Goal: Task Accomplishment & Management: Use online tool/utility

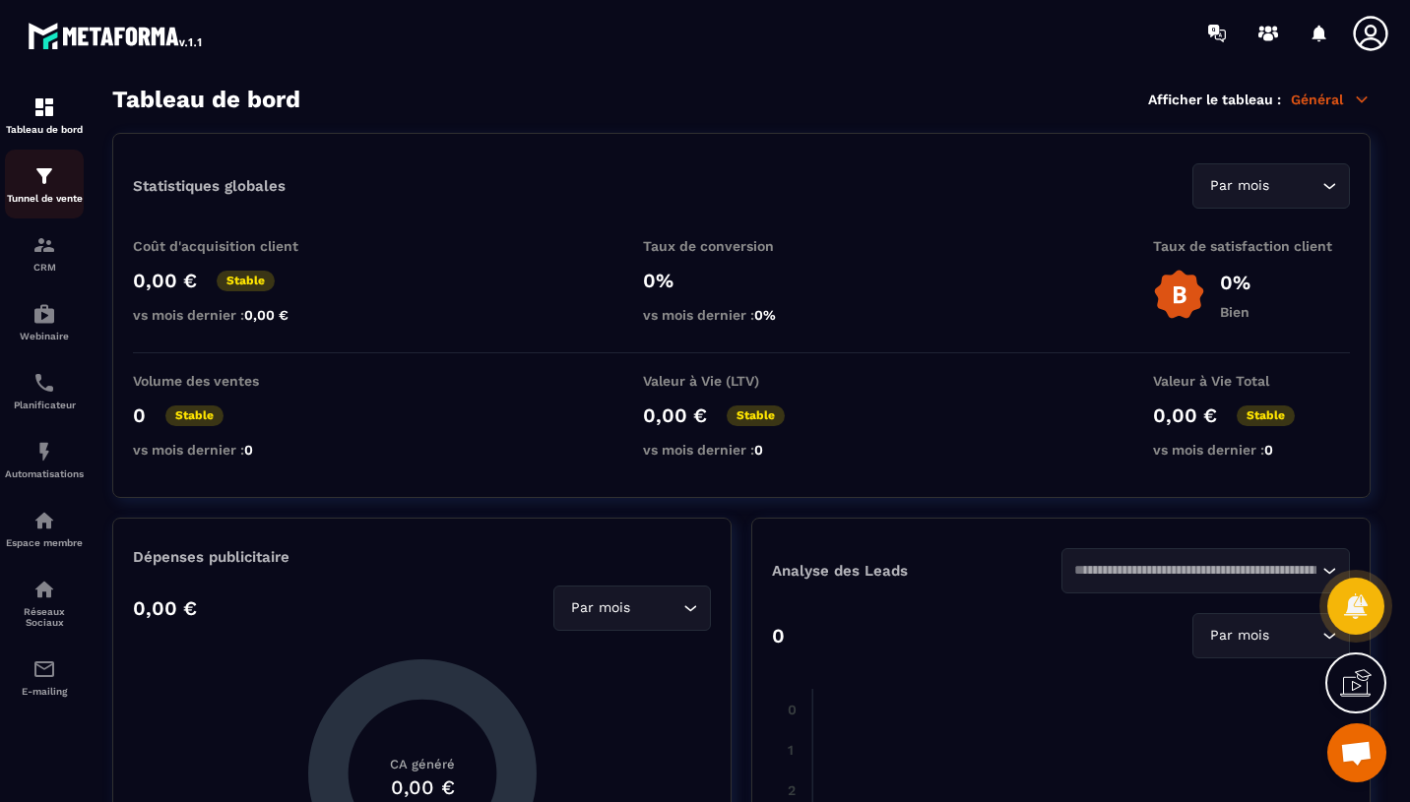
click at [35, 195] on p "Tunnel de vente" at bounding box center [44, 198] width 79 height 11
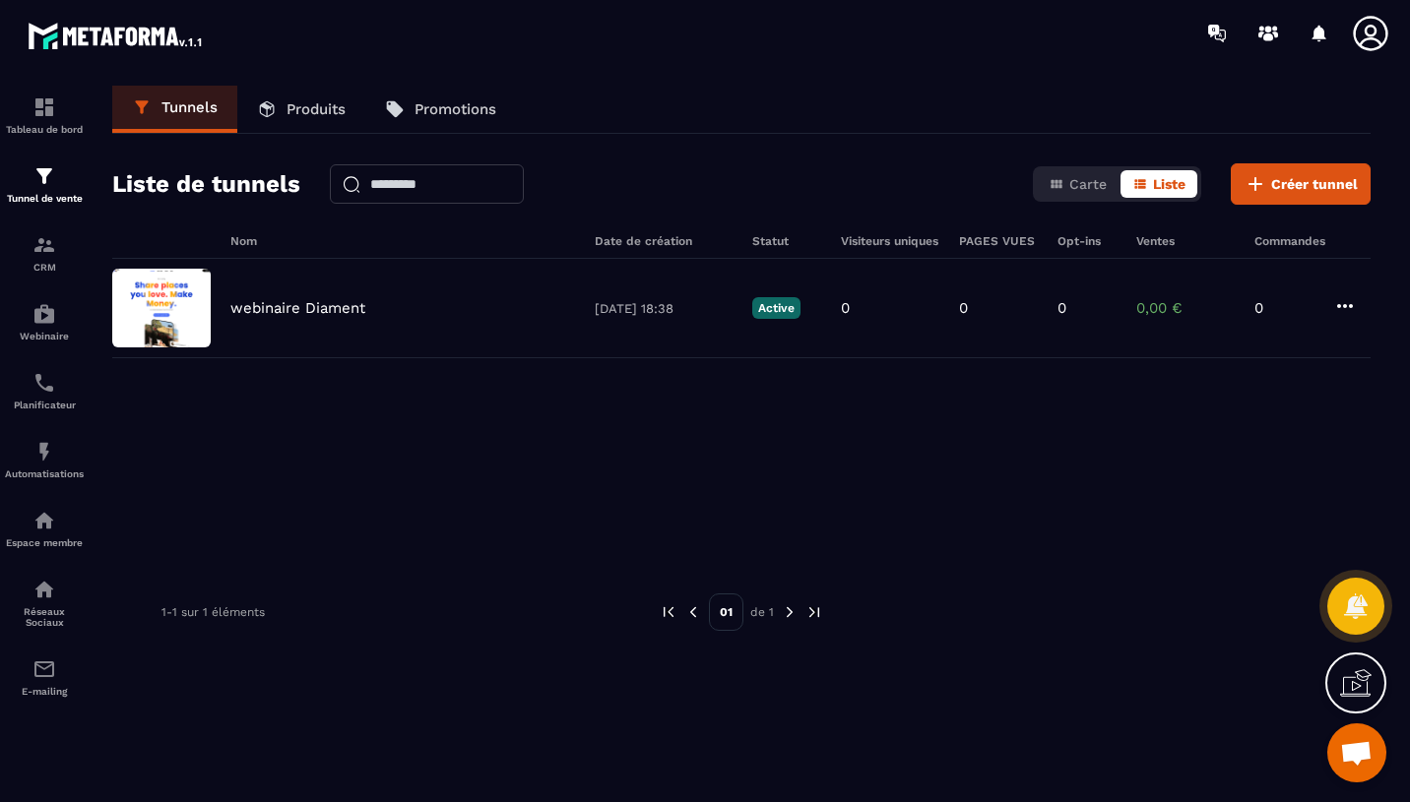
click at [788, 615] on img at bounding box center [790, 612] width 18 height 18
click at [682, 602] on div "01 de 1" at bounding box center [741, 612] width 163 height 37
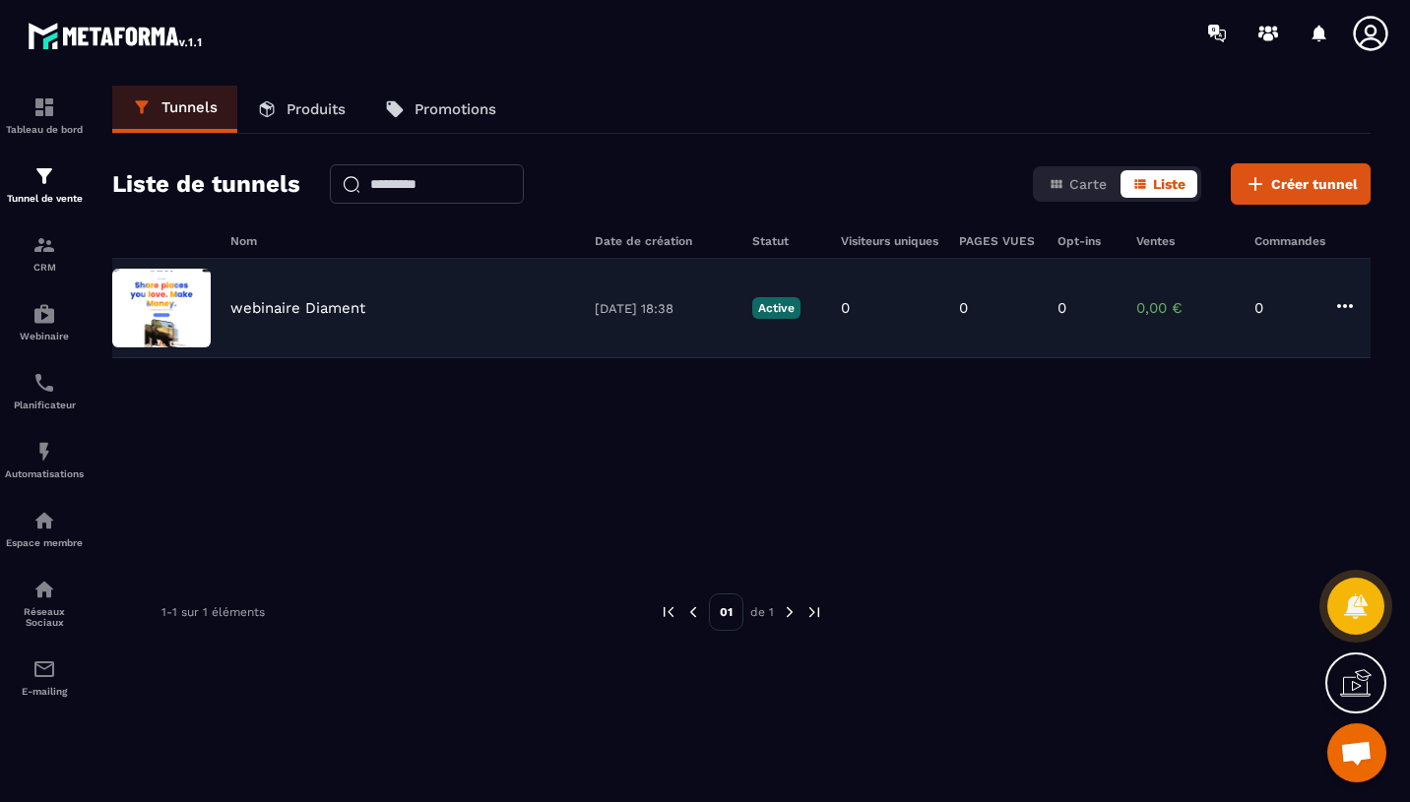
click at [447, 307] on div "webinaire Diament" at bounding box center [402, 308] width 345 height 18
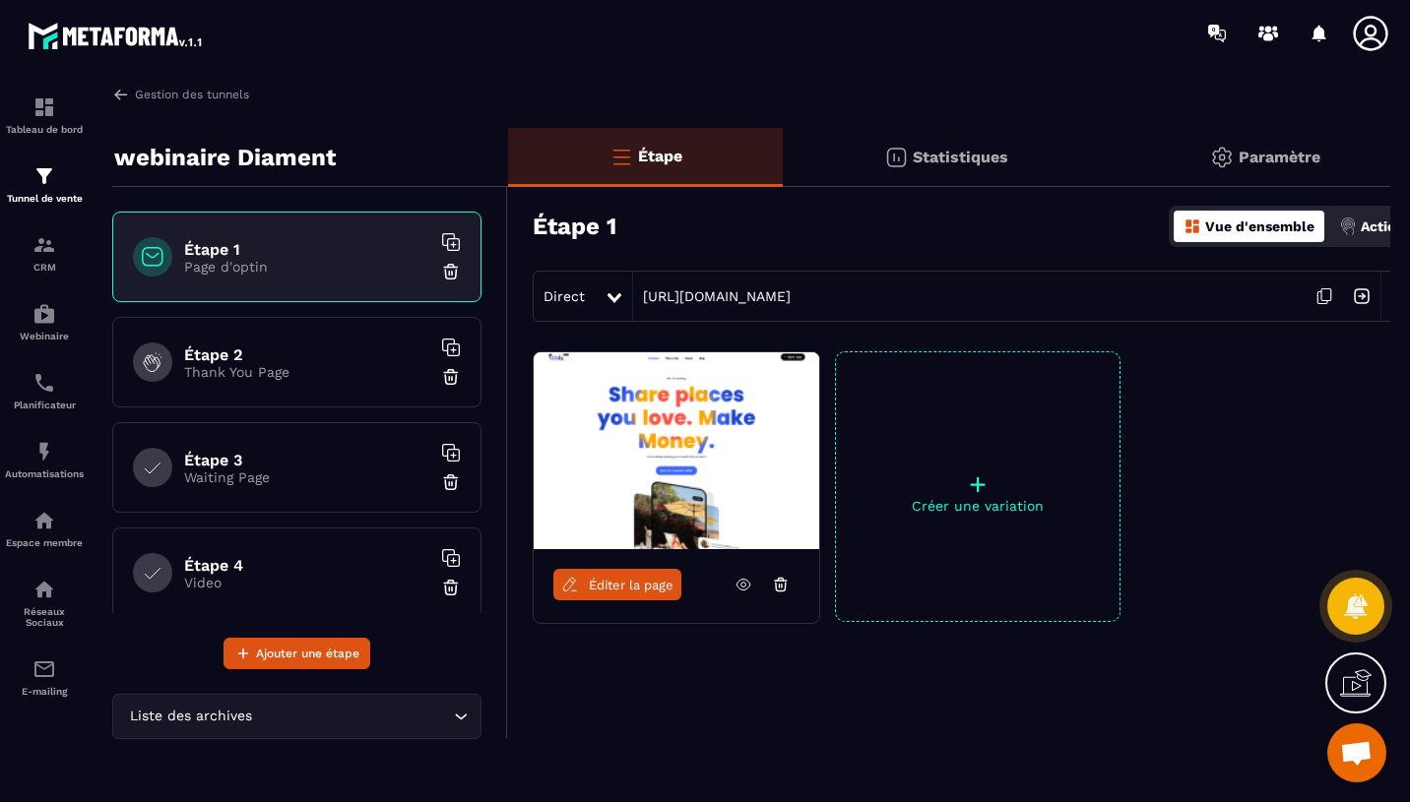
click at [404, 369] on p "Thank You Page" at bounding box center [307, 372] width 246 height 16
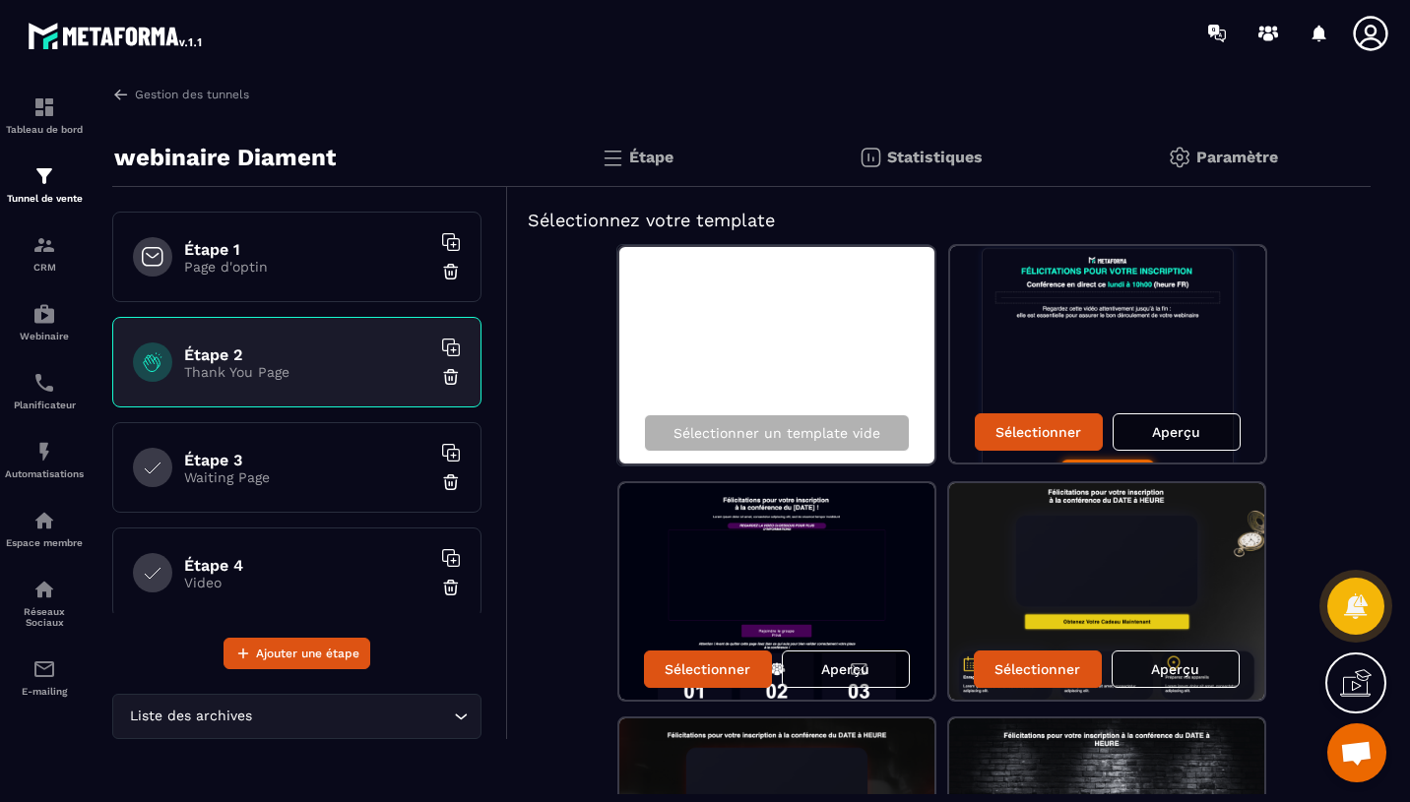
click at [348, 460] on h6 "Étape 3" at bounding box center [307, 460] width 246 height 19
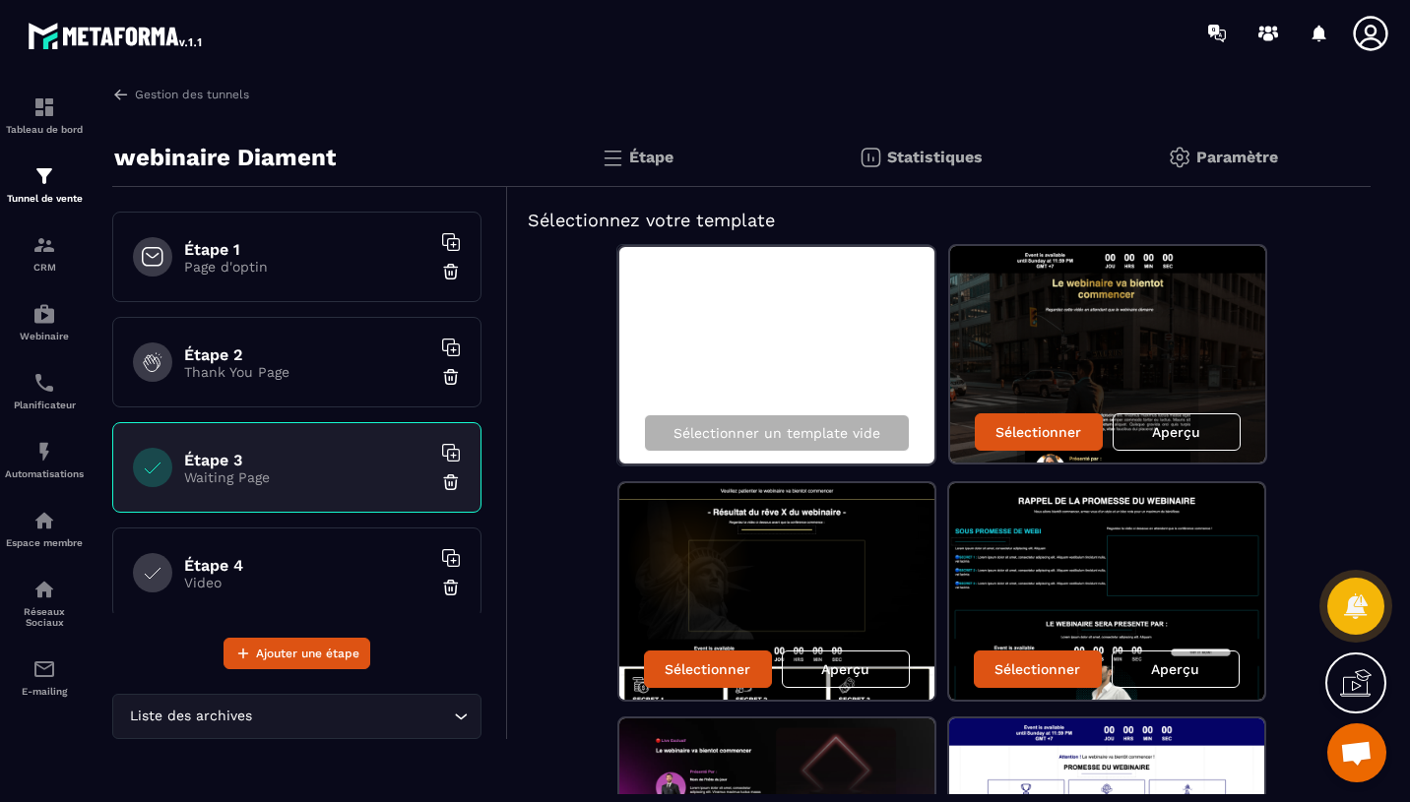
click at [284, 573] on h6 "Étape 4" at bounding box center [307, 565] width 246 height 19
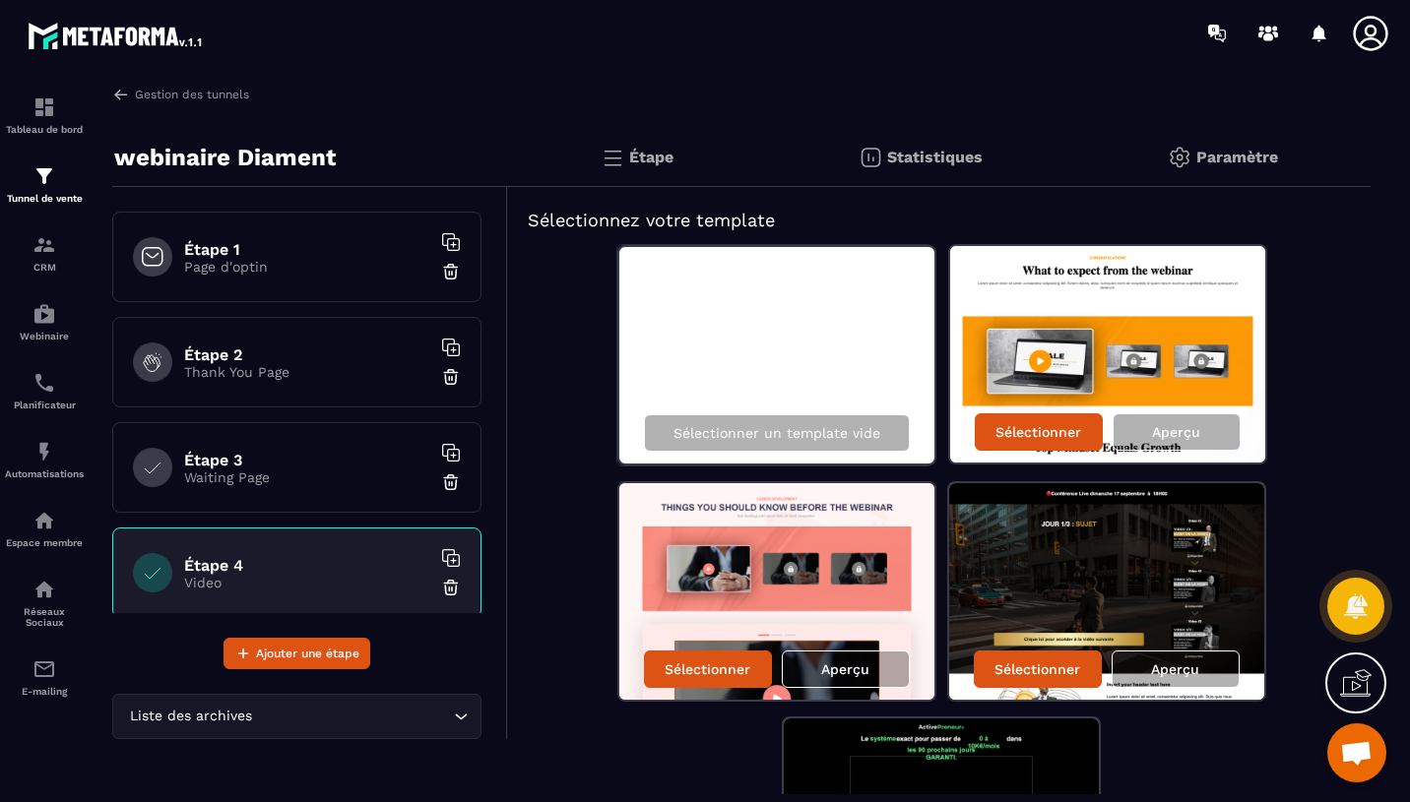
click at [363, 246] on h6 "Étape 1" at bounding box center [307, 249] width 246 height 19
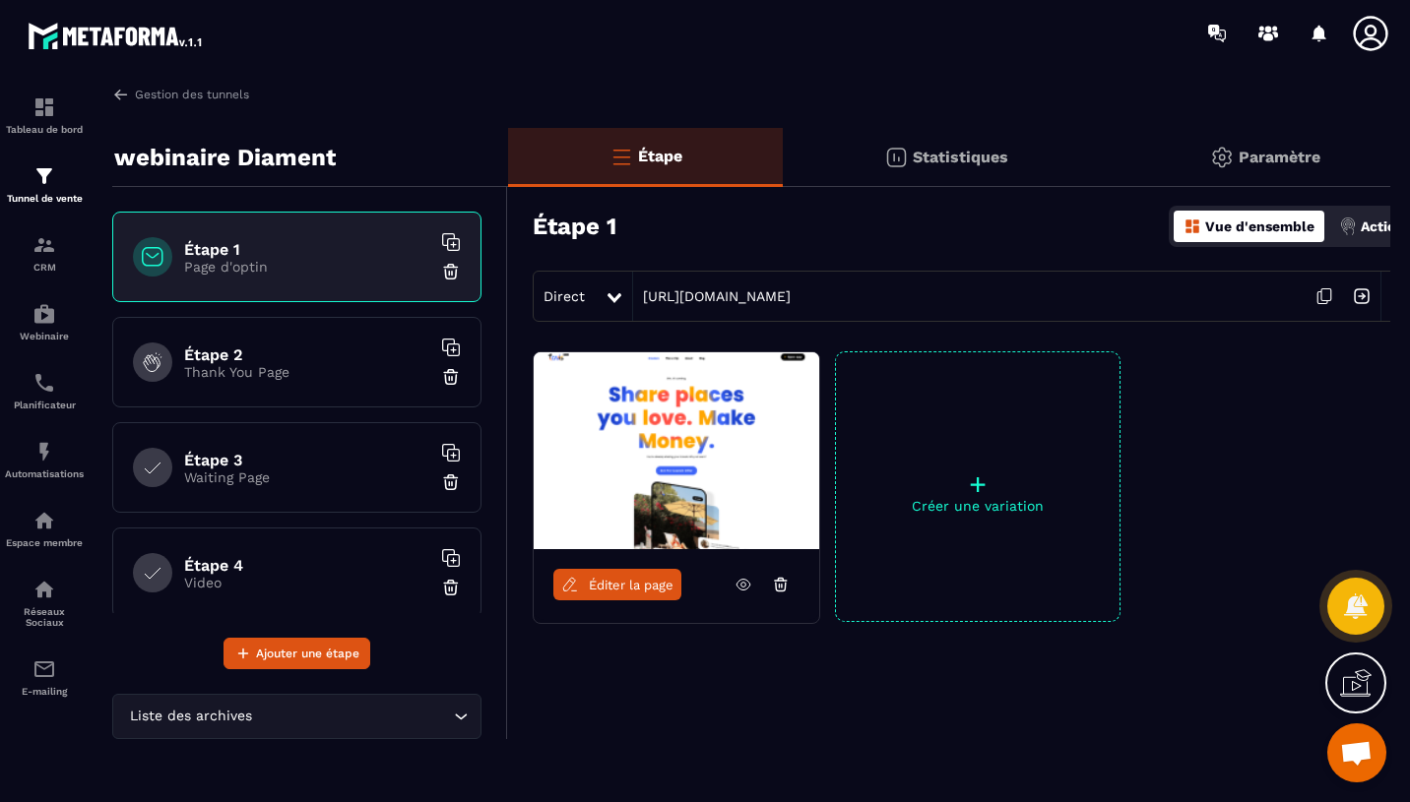
click at [1108, 176] on div "Statistiques" at bounding box center [1264, 157] width 312 height 59
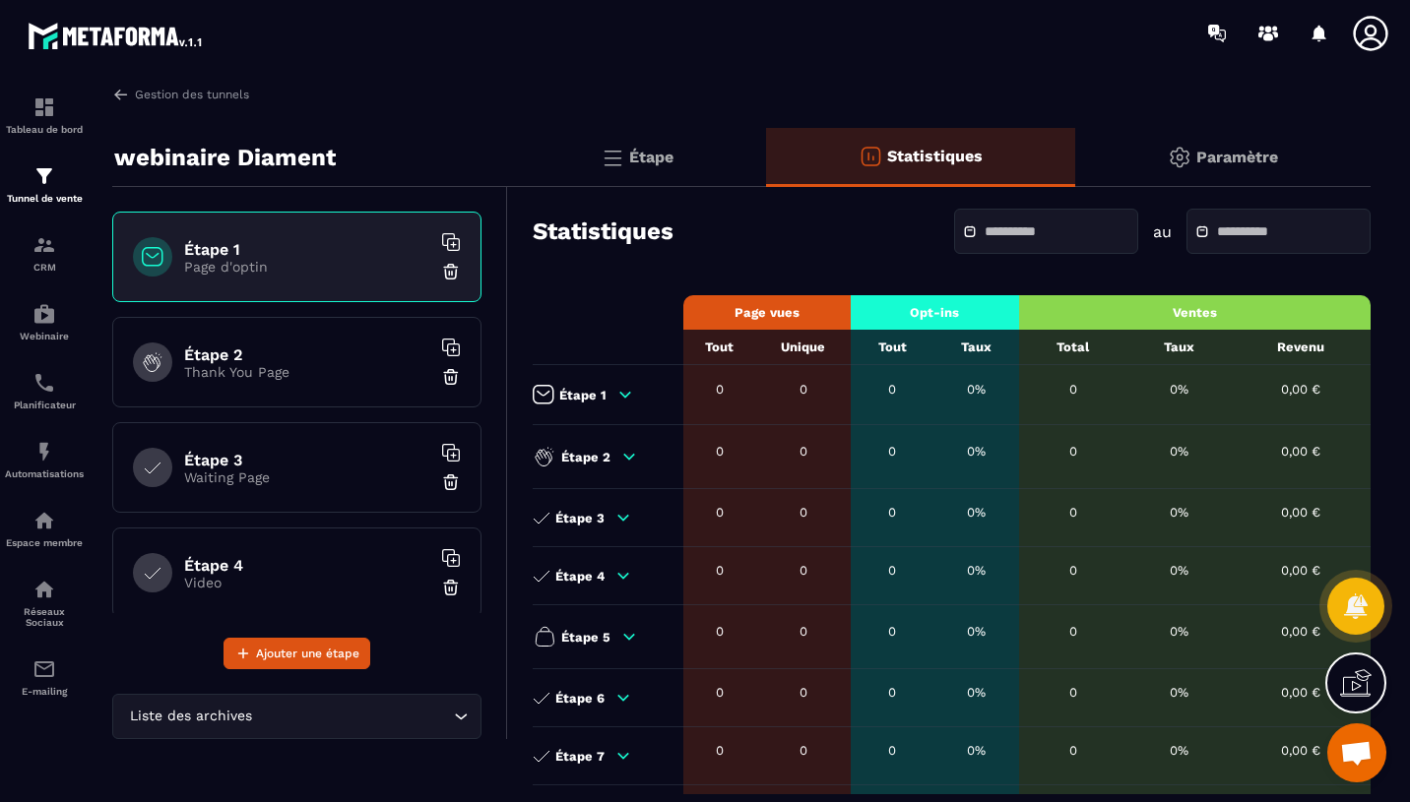
click at [1239, 162] on p "Paramètre" at bounding box center [1237, 157] width 82 height 19
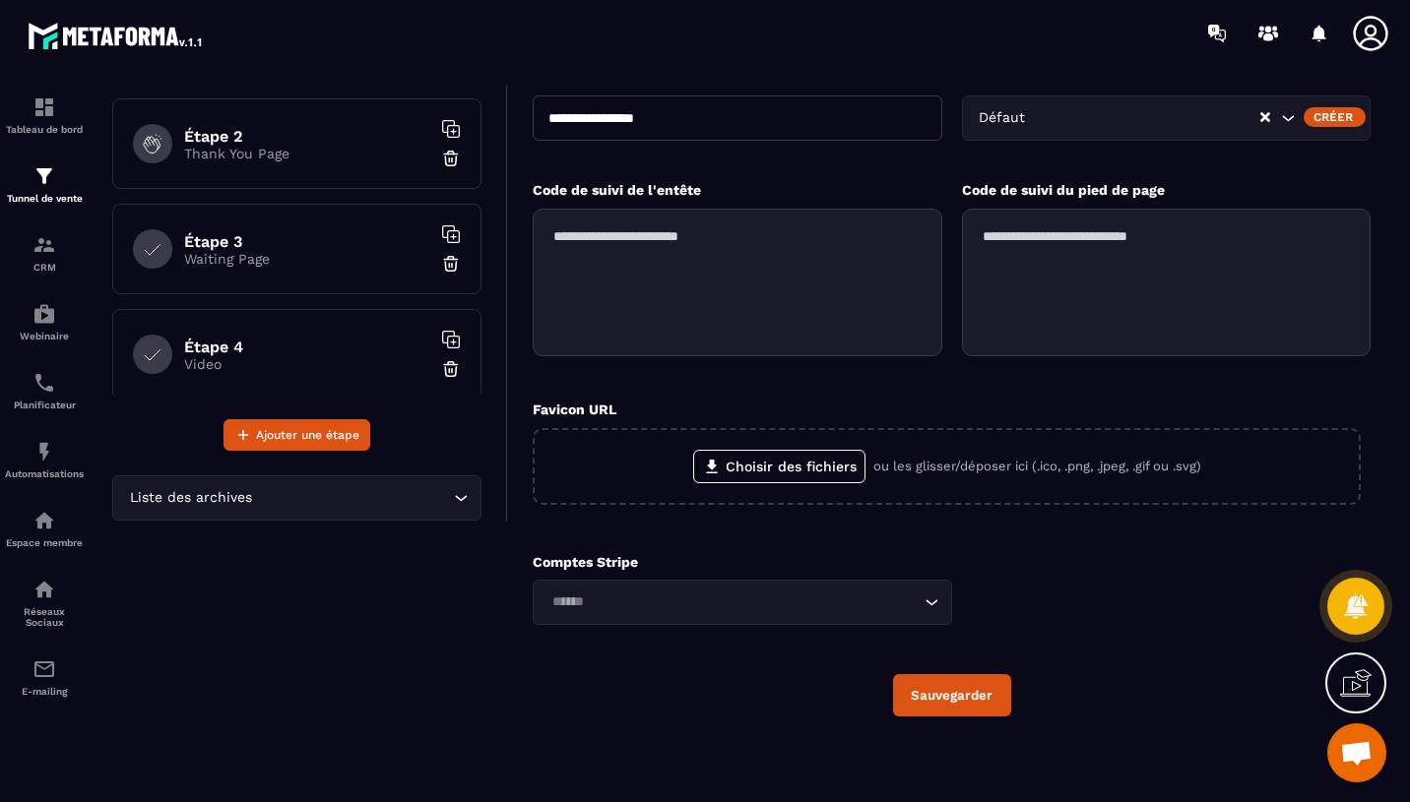
scroll to position [221, 0]
click at [399, 355] on p "Video" at bounding box center [307, 363] width 246 height 16
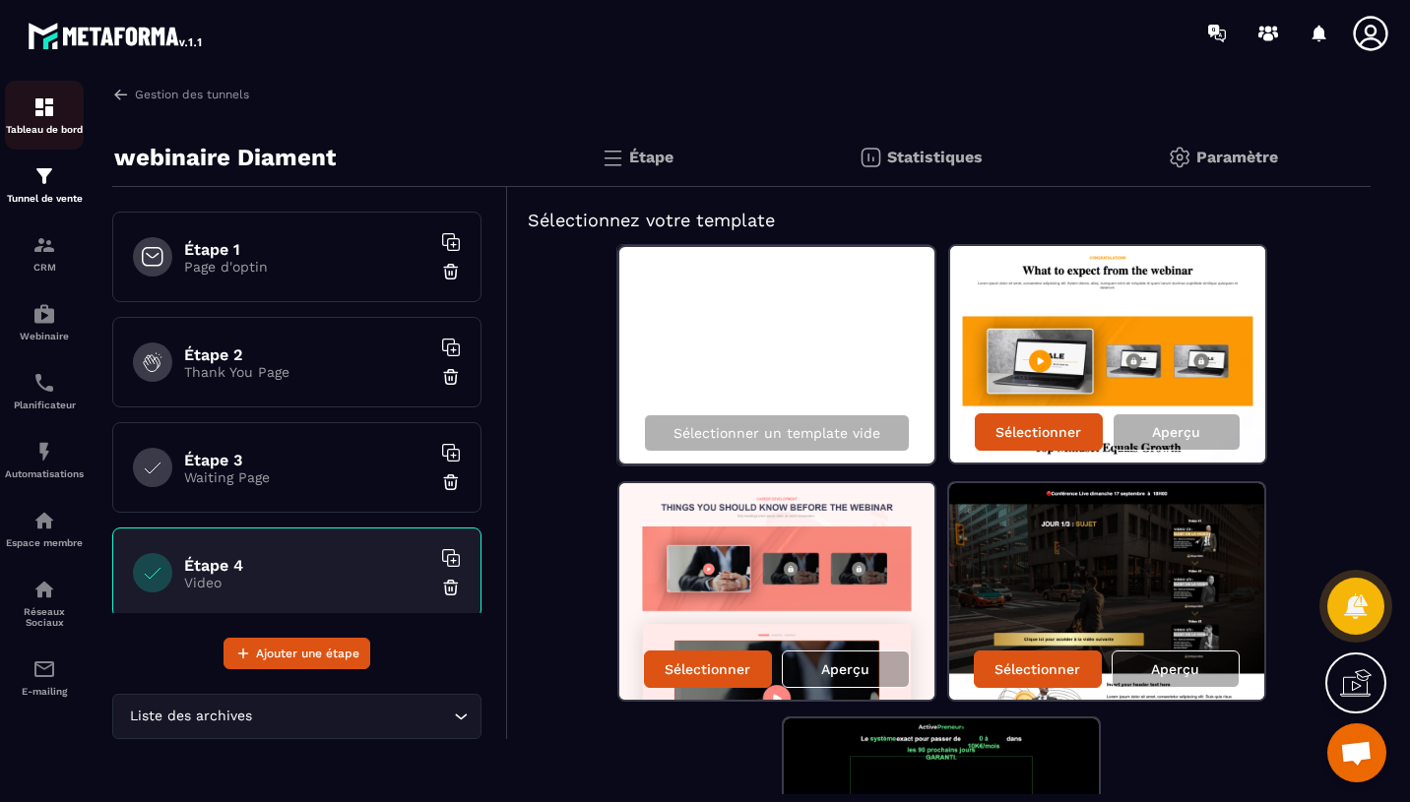
click at [47, 120] on div "Tableau de bord" at bounding box center [44, 114] width 79 height 39
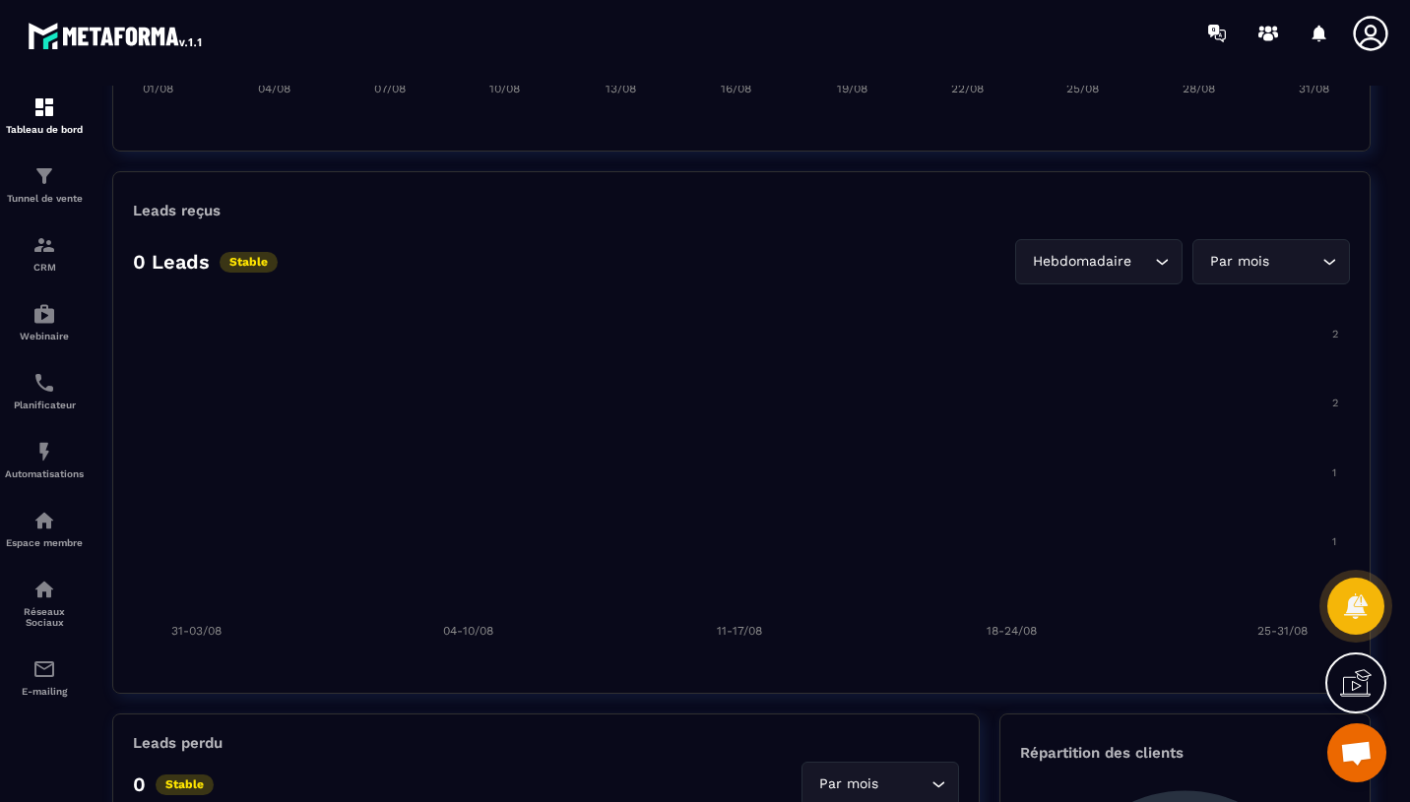
scroll to position [1420, 0]
